Goal: Task Accomplishment & Management: Complete application form

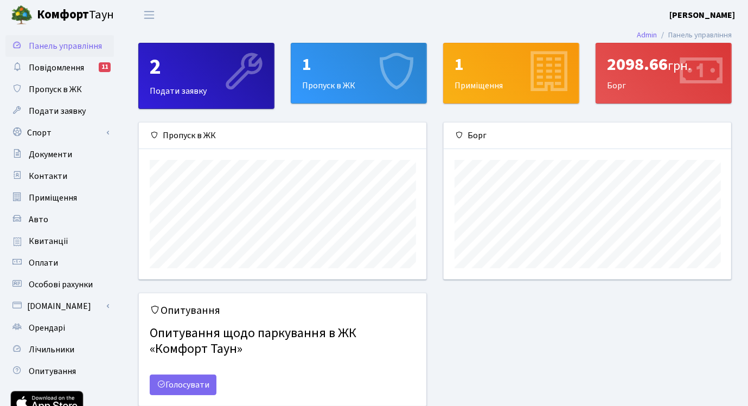
scroll to position [157, 287]
click at [84, 69] on link "Повідомлення 11" at bounding box center [59, 68] width 108 height 22
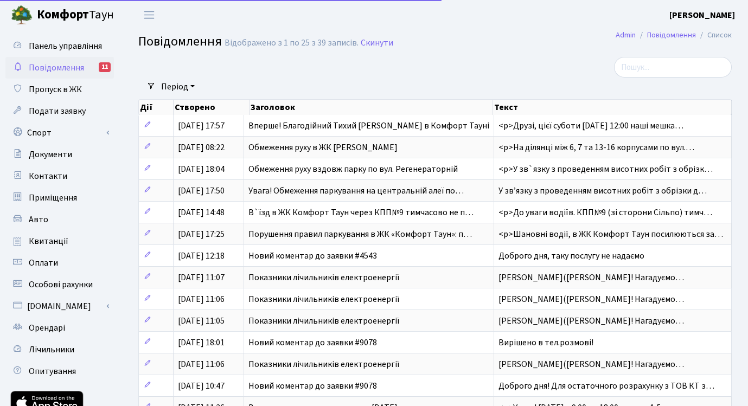
select select "25"
click at [61, 108] on span "Подати заявку" at bounding box center [57, 111] width 57 height 12
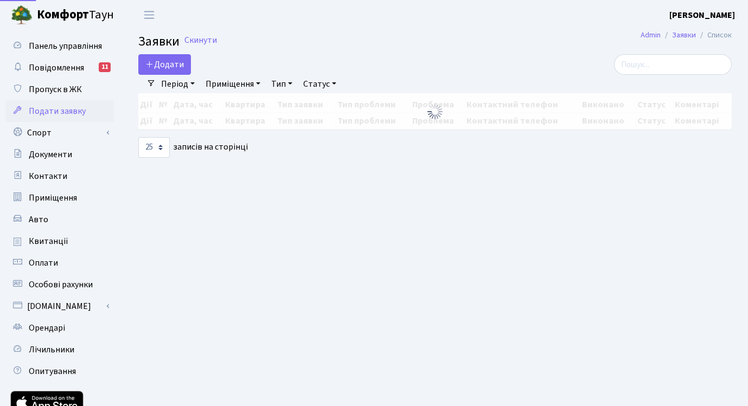
select select "25"
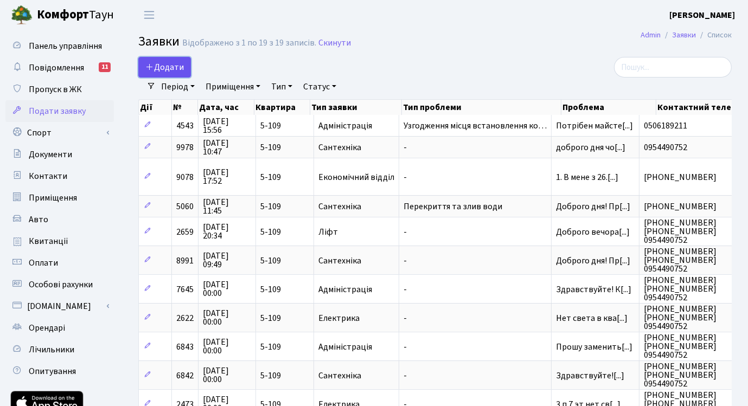
click at [159, 69] on span "Додати" at bounding box center [164, 67] width 39 height 12
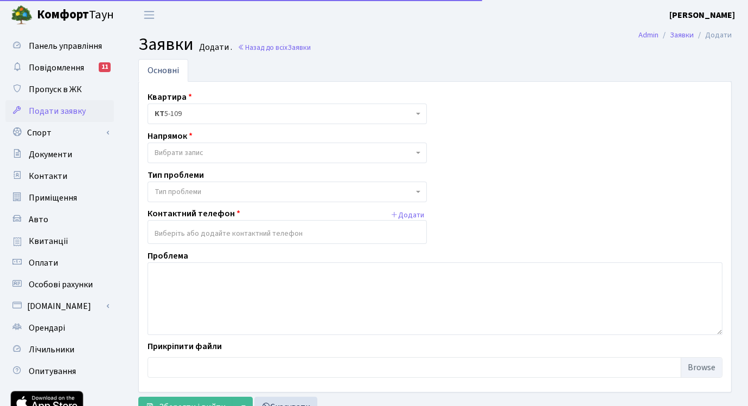
click at [417, 151] on span "Вибрати запис" at bounding box center [287, 153] width 279 height 21
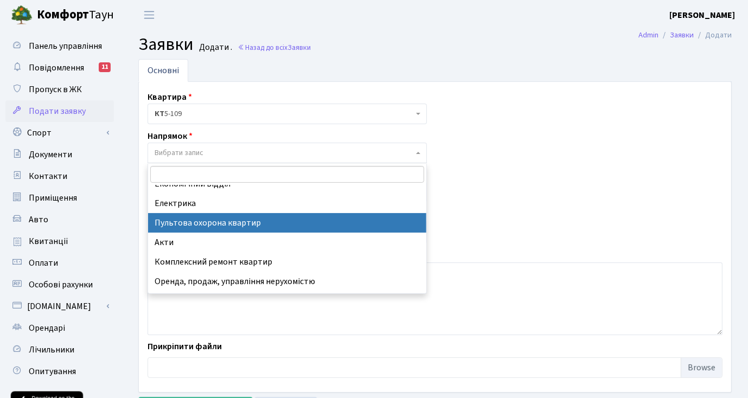
scroll to position [54, 0]
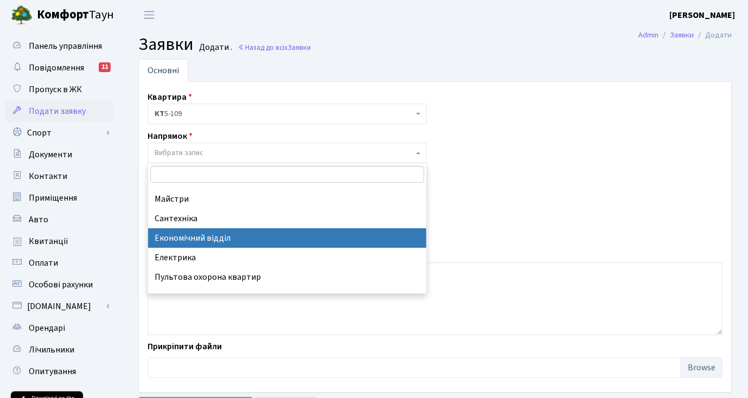
select select "9"
select select
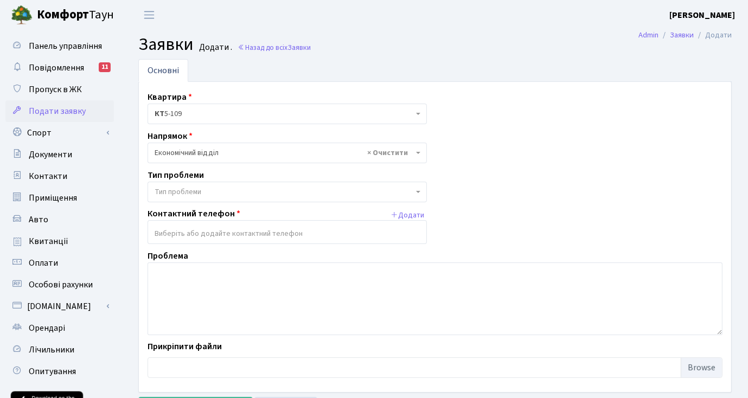
click at [421, 189] on span "Тип проблеми" at bounding box center [287, 192] width 279 height 21
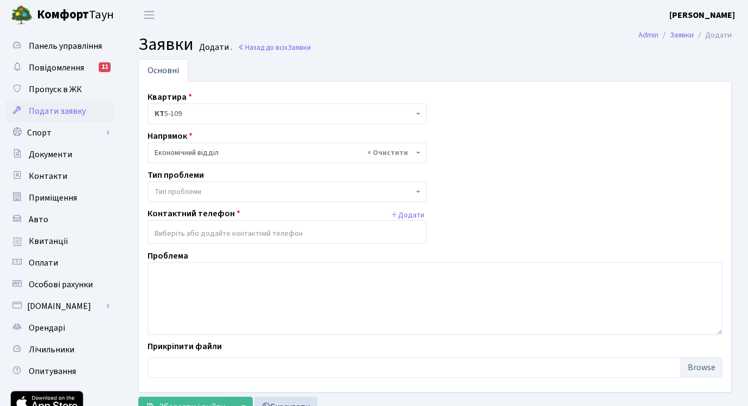
click at [421, 189] on span "Тип проблеми" at bounding box center [287, 192] width 279 height 21
click at [419, 152] on b at bounding box center [418, 153] width 4 height 2
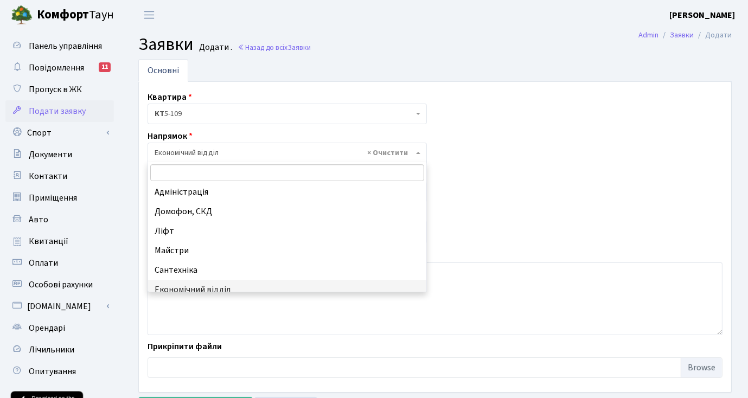
scroll to position [0, 0]
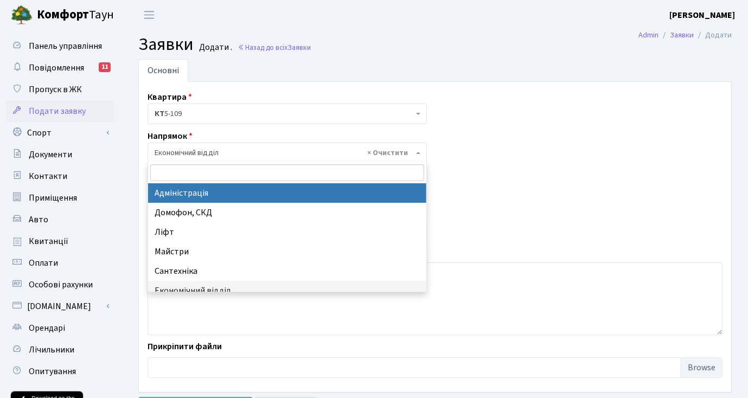
select select "5"
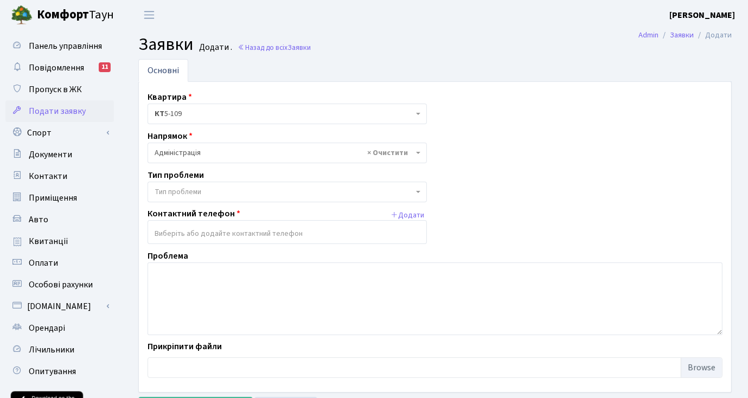
click at [419, 191] on b at bounding box center [418, 192] width 4 height 2
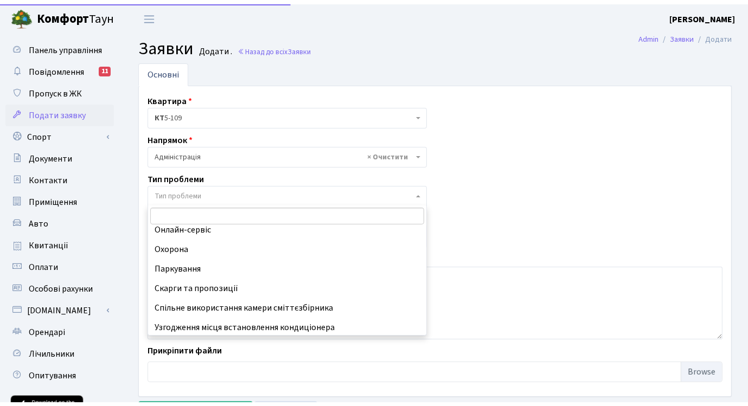
scroll to position [106, 0]
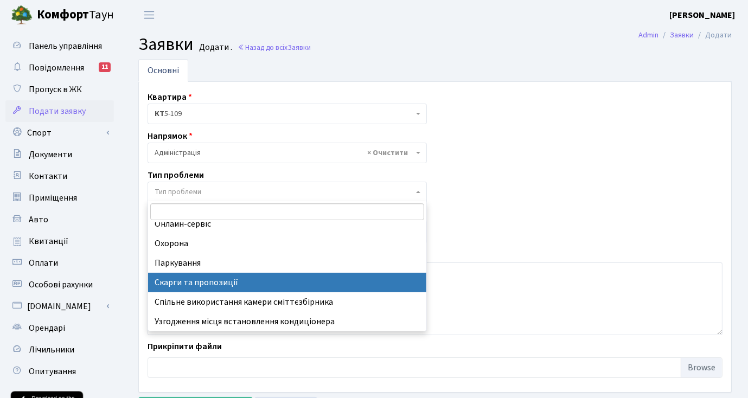
select select "55"
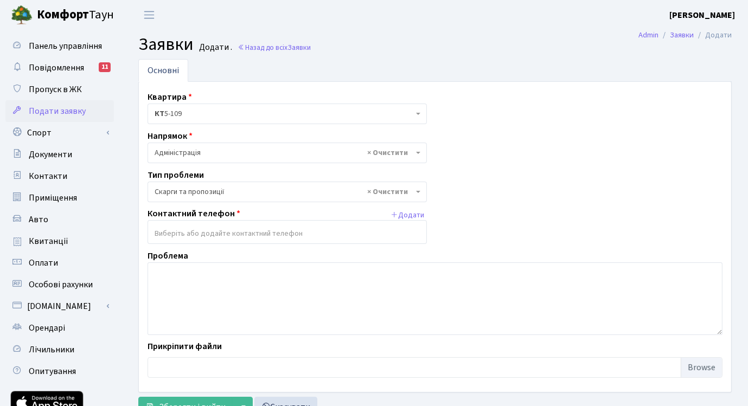
click at [368, 234] on input "search" at bounding box center [287, 234] width 278 height 20
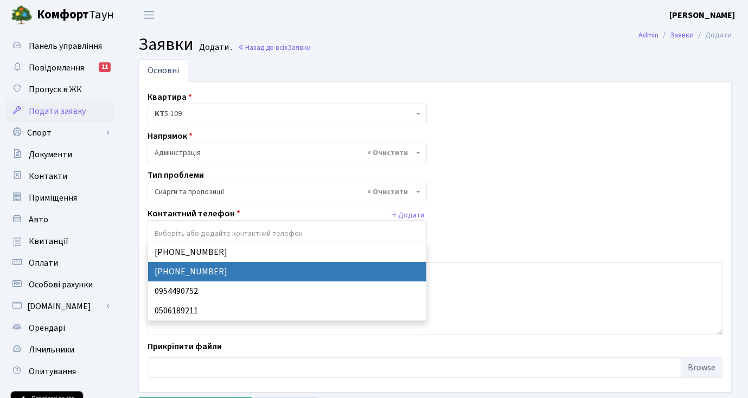
select select "54418"
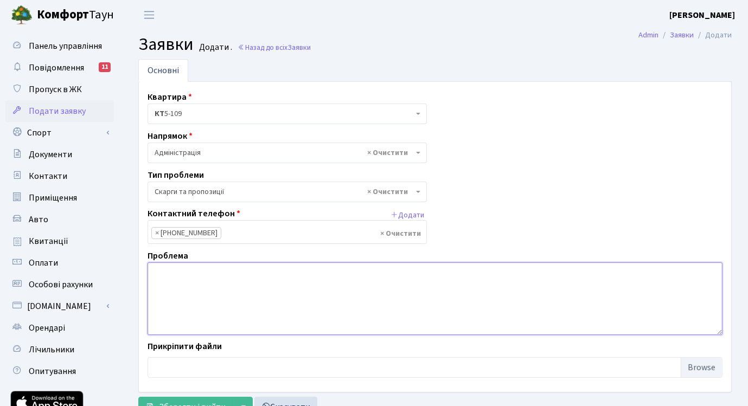
click at [291, 282] on textarea at bounding box center [435, 299] width 575 height 73
paste textarea "232.52"
click at [293, 282] on textarea "Добрий день! Прошу пояснити звідки з'явилась сума 232.52" at bounding box center [435, 299] width 575 height 73
click at [342, 282] on textarea "Добрий день! Прошу пояснити звідки з'явилась сума боргу 232.52" at bounding box center [435, 299] width 575 height 73
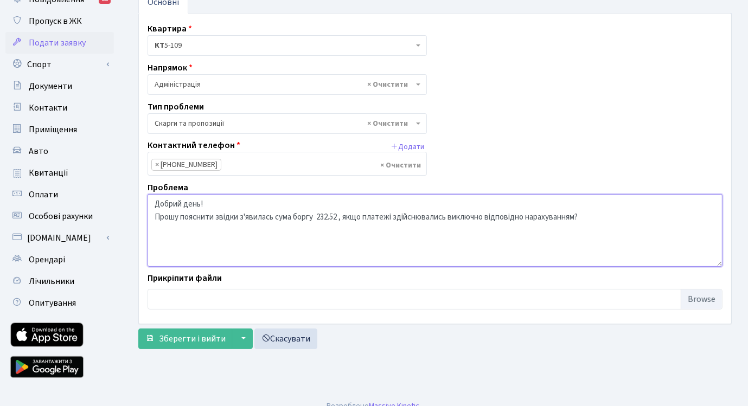
scroll to position [81, 0]
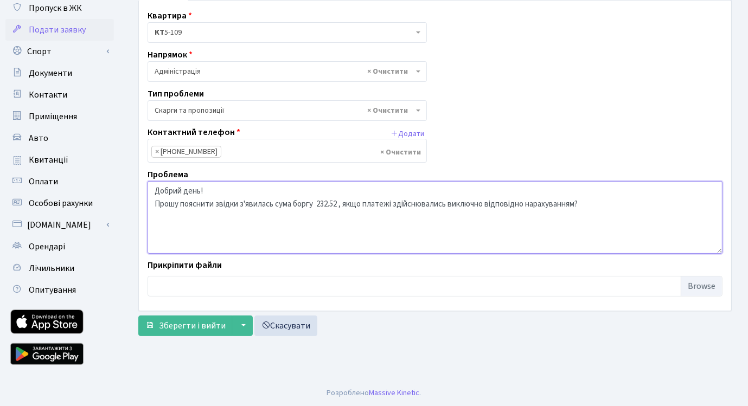
type textarea "Добрий день! Прошу пояснити звідки з'явилась сума боргу 232.52 , якщо платежі з…"
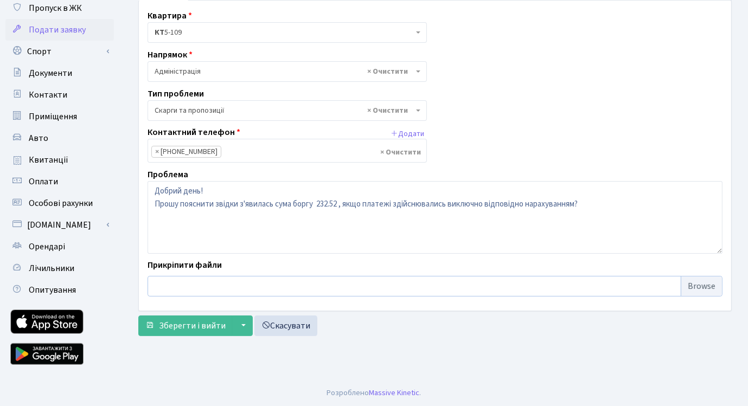
click at [705, 285] on input "file" at bounding box center [435, 286] width 575 height 21
type input "C:\fakepath\Квитанція за серпень 2025.pdf"
click at [186, 324] on span "Зберегти і вийти" at bounding box center [192, 326] width 67 height 12
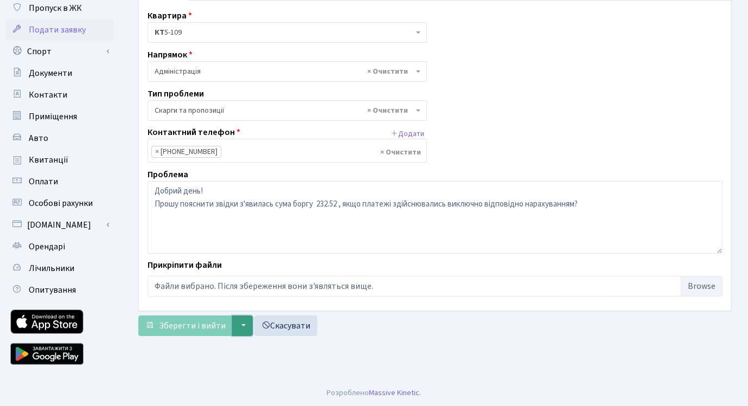
click at [239, 322] on button "▼" at bounding box center [242, 326] width 21 height 21
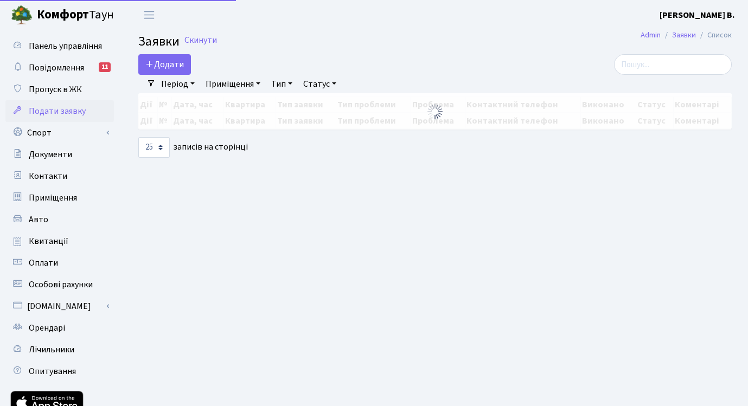
select select "25"
